Goal: Check status: Check status

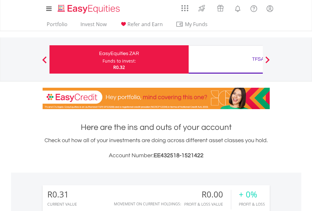
scroll to position [61, 99]
click at [102, 60] on div "Funds to invest:" at bounding box center [118, 61] width 33 height 6
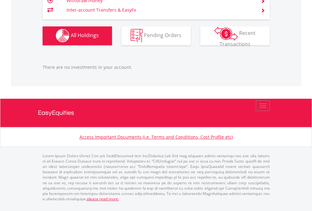
scroll to position [61, 99]
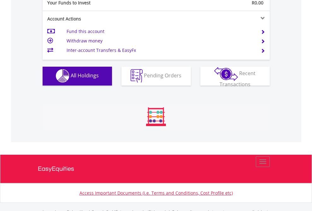
scroll to position [624, 0]
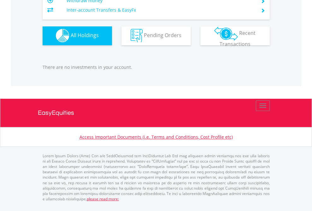
scroll to position [61, 99]
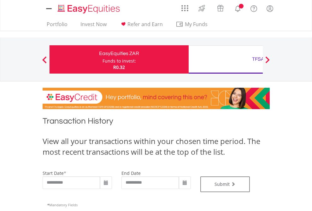
type input "**********"
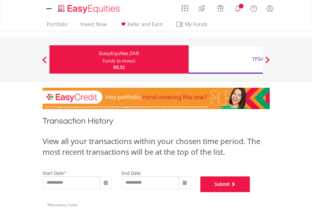
click at [250, 193] on button "Submit" at bounding box center [225, 185] width 50 height 16
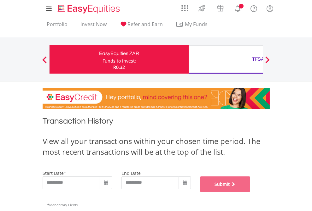
scroll to position [256, 0]
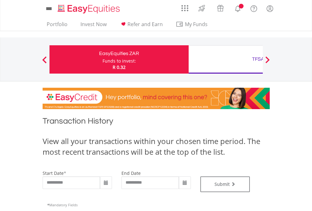
click at [225, 60] on div "TFSA" at bounding box center [257, 59] width 131 height 9
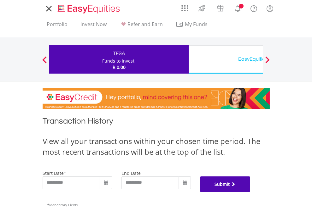
click at [250, 193] on button "Submit" at bounding box center [225, 185] width 50 height 16
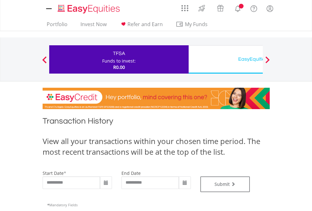
click at [225, 60] on div "EasyEquities USD" at bounding box center [257, 59] width 131 height 9
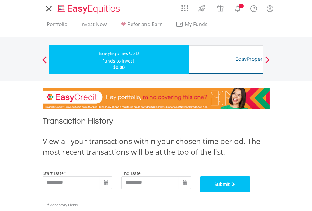
click at [250, 193] on button "Submit" at bounding box center [225, 185] width 50 height 16
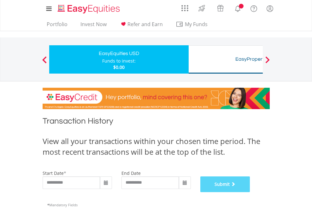
scroll to position [256, 0]
